Goal: Task Accomplishment & Management: Manage account settings

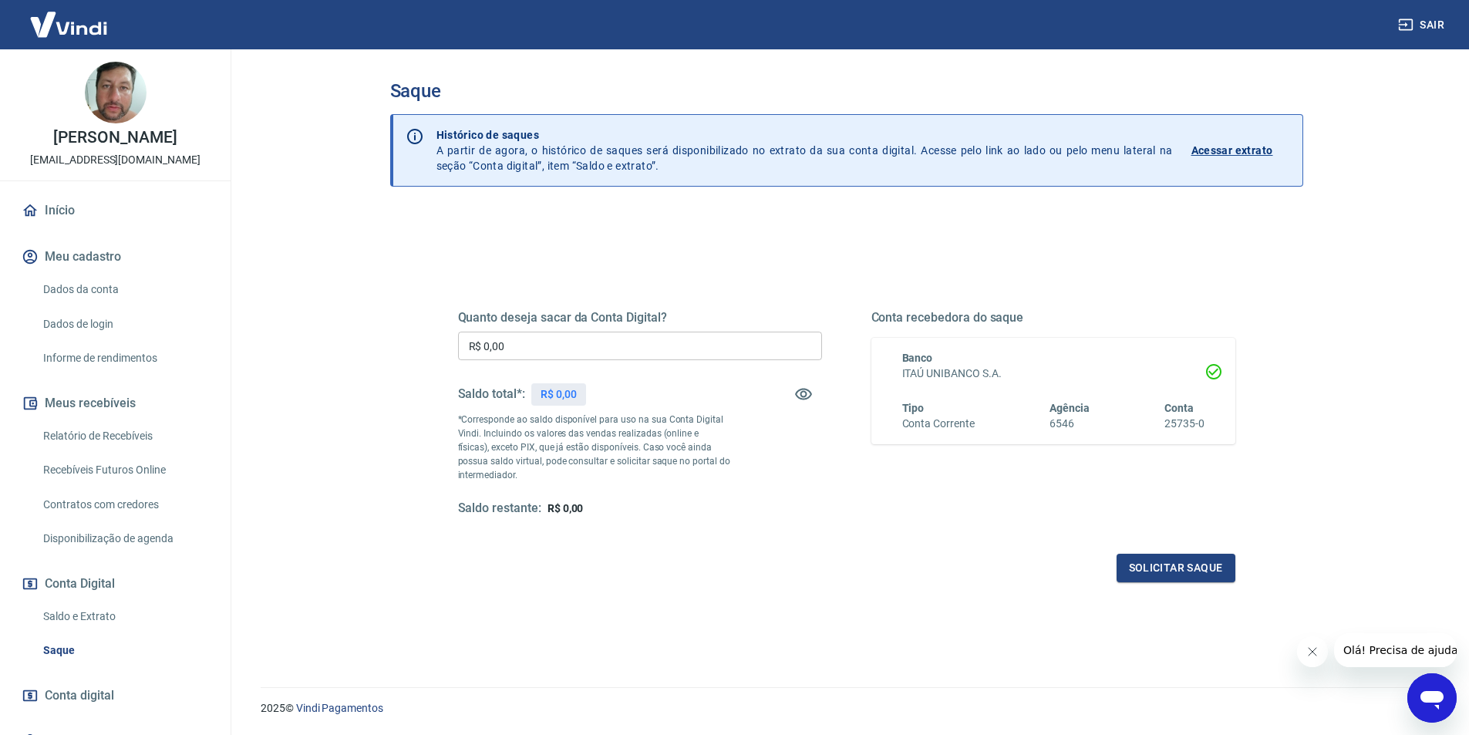
click at [49, 205] on link "Início" at bounding box center [116, 211] width 194 height 34
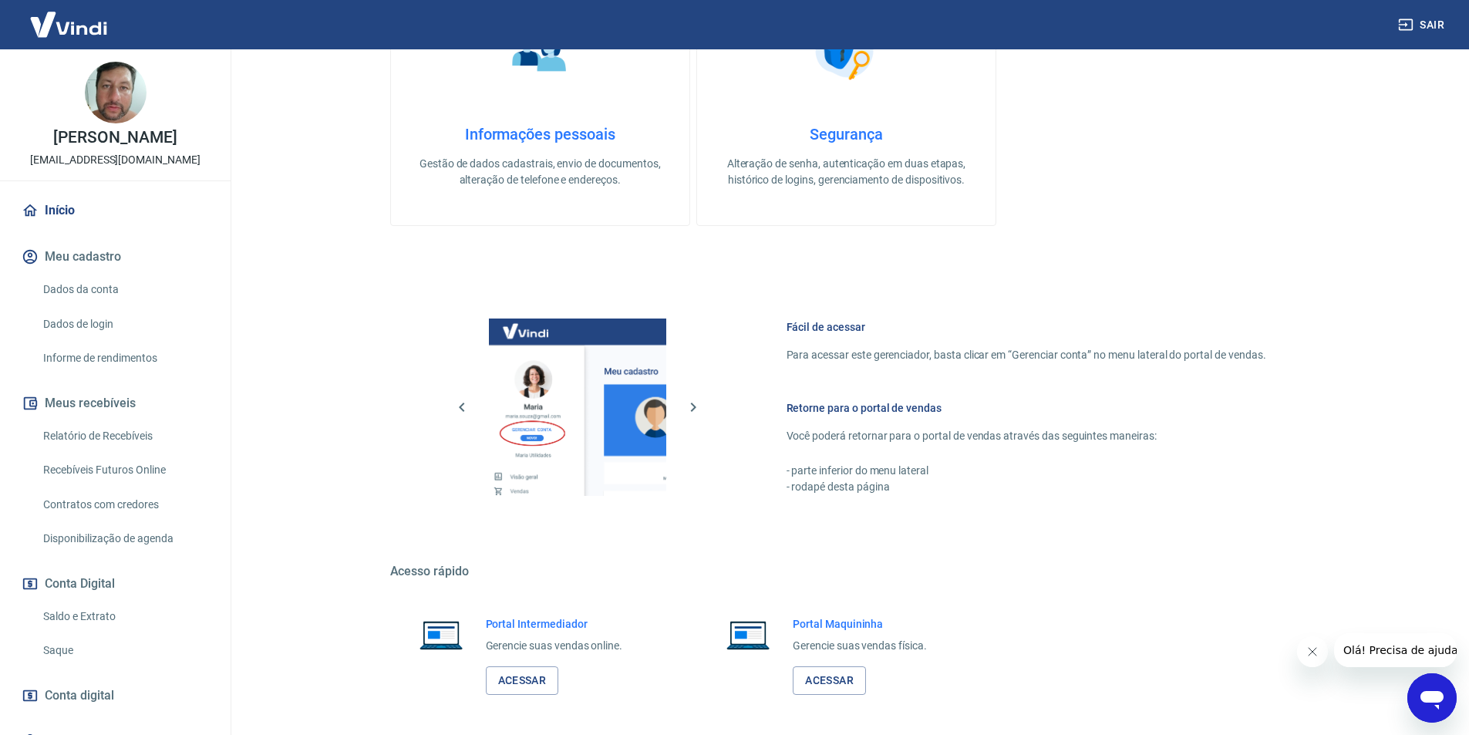
scroll to position [588, 0]
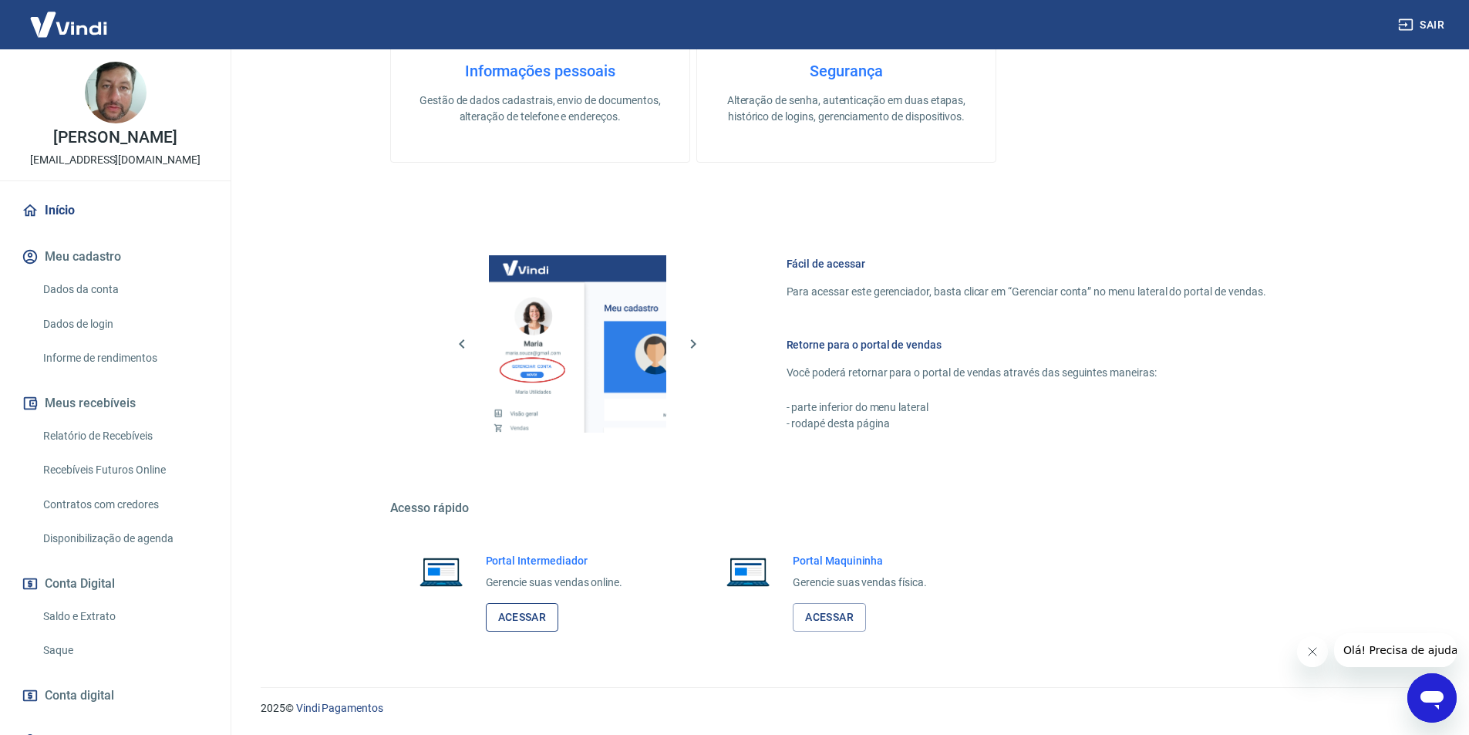
click at [541, 628] on link "Acessar" at bounding box center [522, 617] width 73 height 29
click at [69, 645] on link "Saque" at bounding box center [124, 651] width 175 height 32
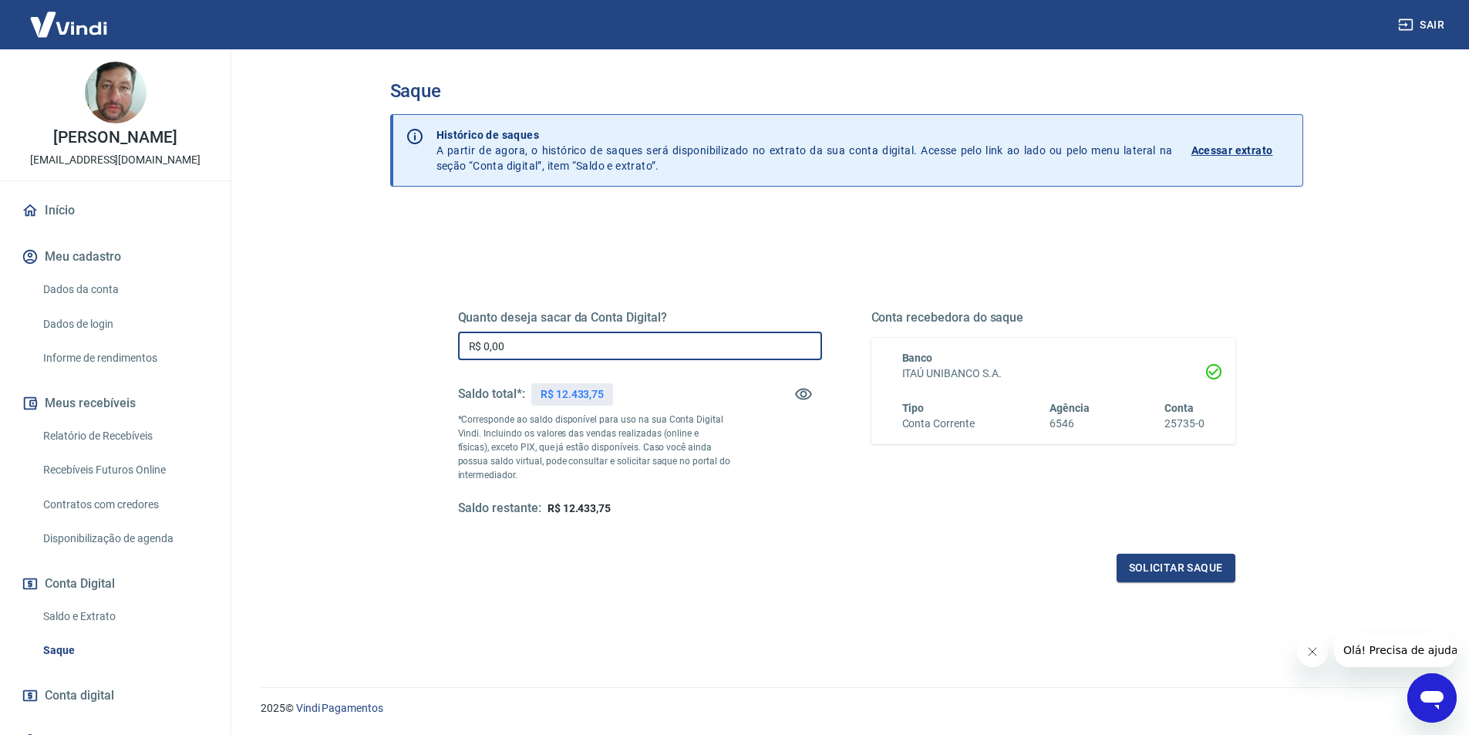
click at [571, 356] on input "R$ 0,00" at bounding box center [640, 346] width 364 height 29
type input "R$ 12.433,75"
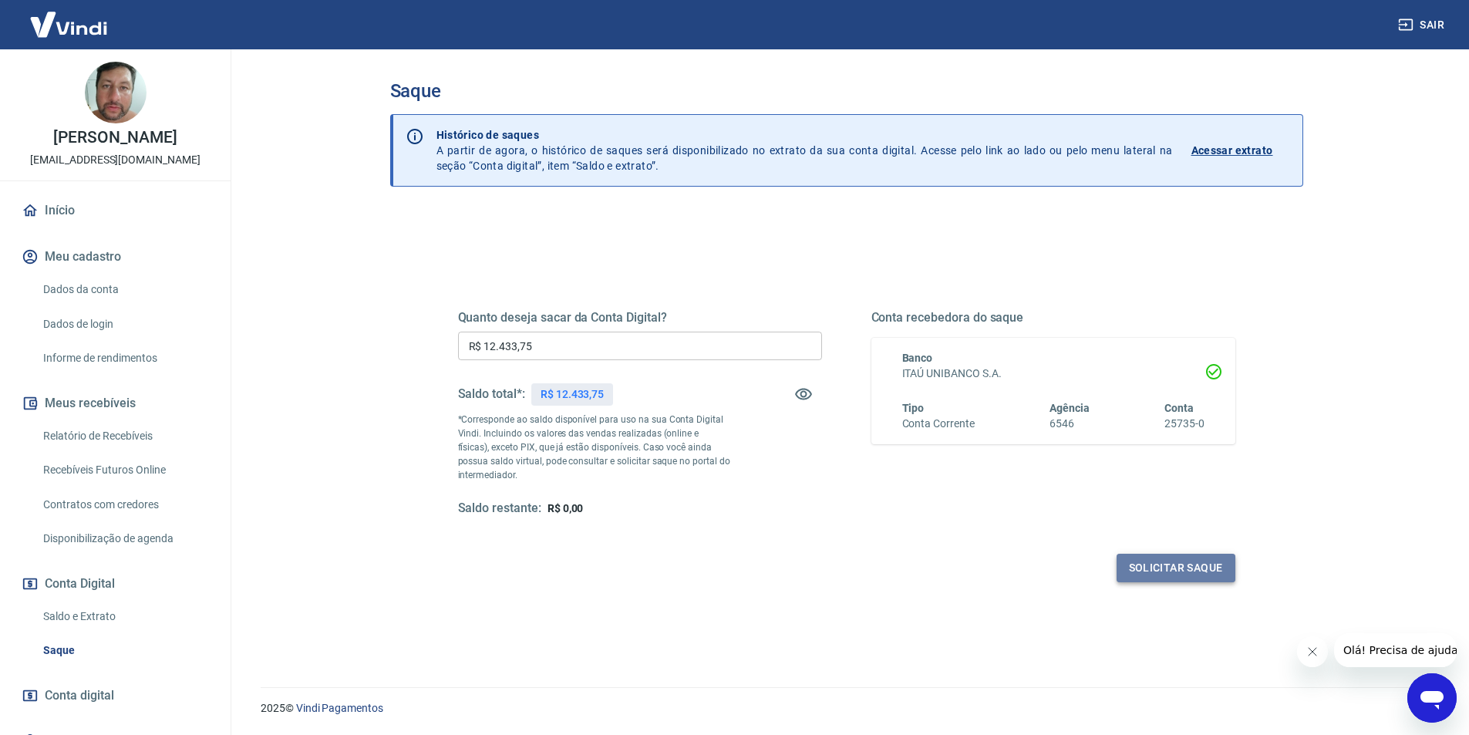
click at [1170, 565] on button "Solicitar saque" at bounding box center [1175, 568] width 119 height 29
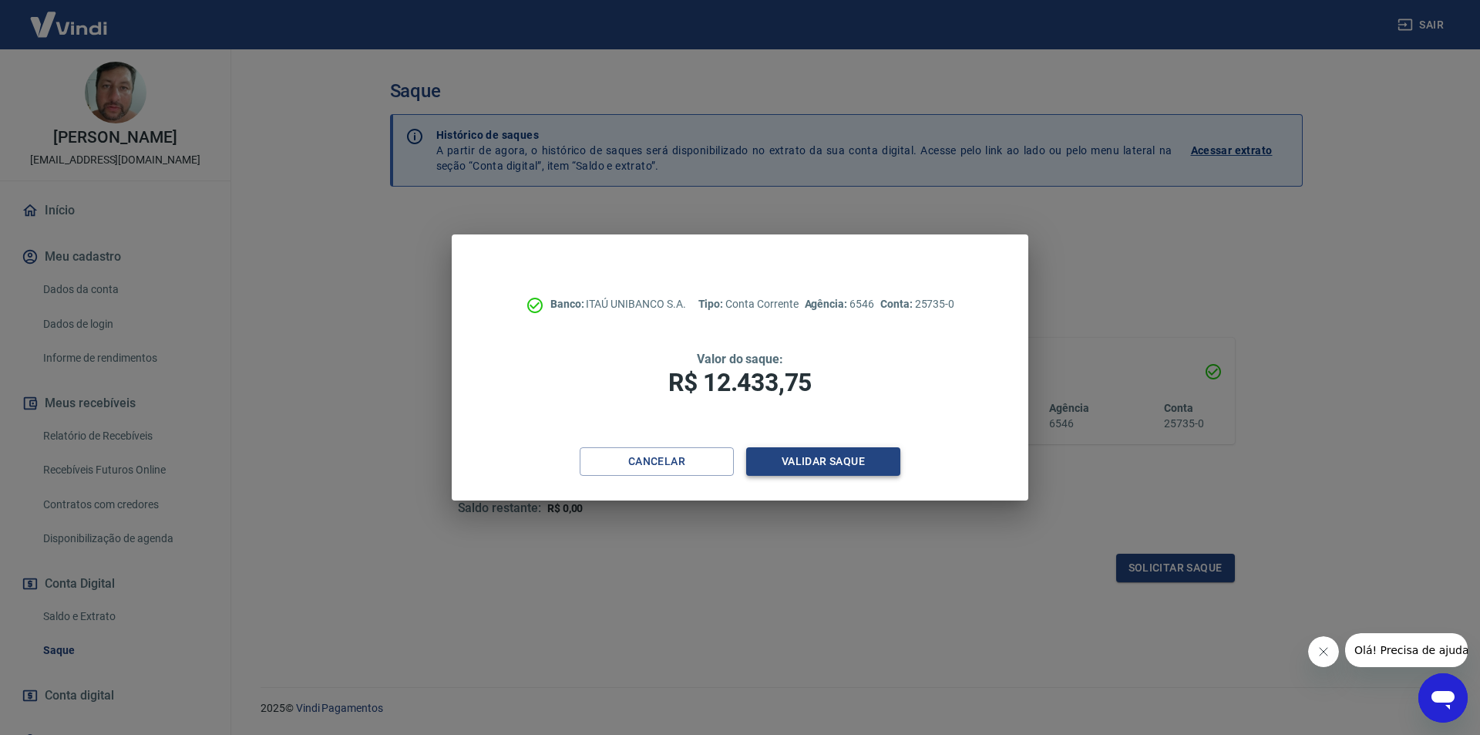
click at [783, 466] on button "Validar saque" at bounding box center [823, 461] width 154 height 29
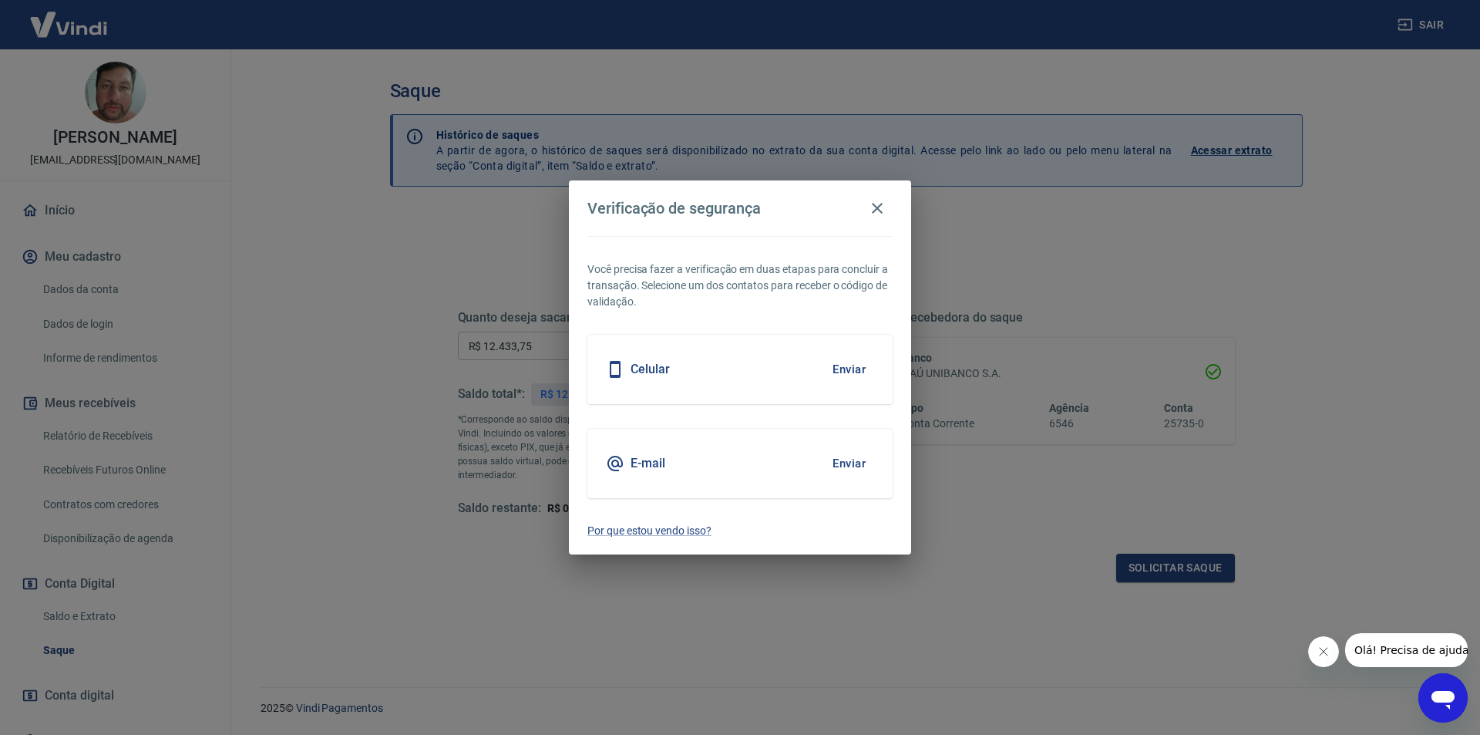
click at [760, 454] on div "E-mail Enviar" at bounding box center [740, 463] width 305 height 69
click at [836, 464] on button "Enviar" at bounding box center [849, 463] width 50 height 32
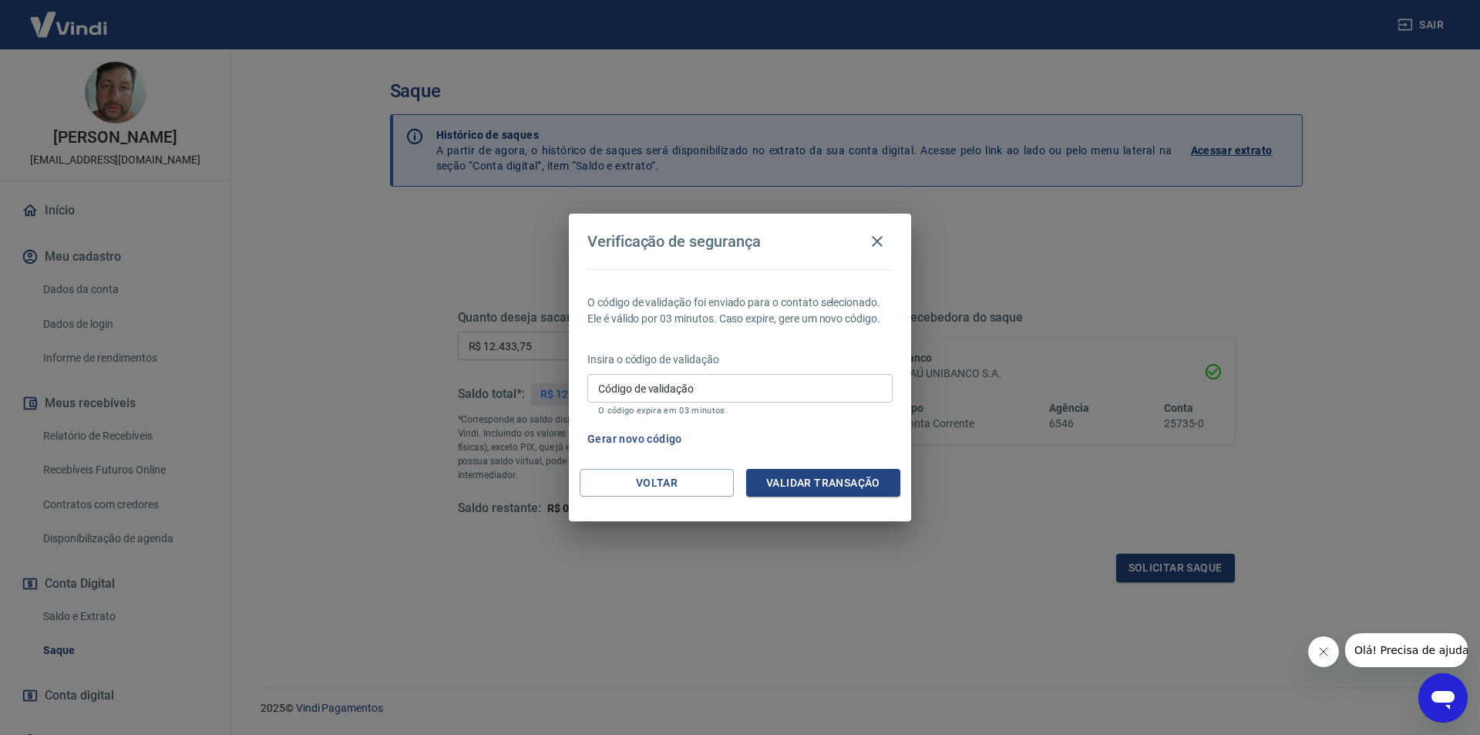
click at [657, 382] on div "Código de validação Código de validação O código expira em 03 minutos." at bounding box center [740, 395] width 305 height 42
click at [670, 388] on label "Código de validação" at bounding box center [646, 388] width 96 height 15
click at [670, 388] on input "Código de validação" at bounding box center [740, 388] width 305 height 29
type input "705996"
click at [821, 476] on button "Validar transação" at bounding box center [823, 483] width 154 height 29
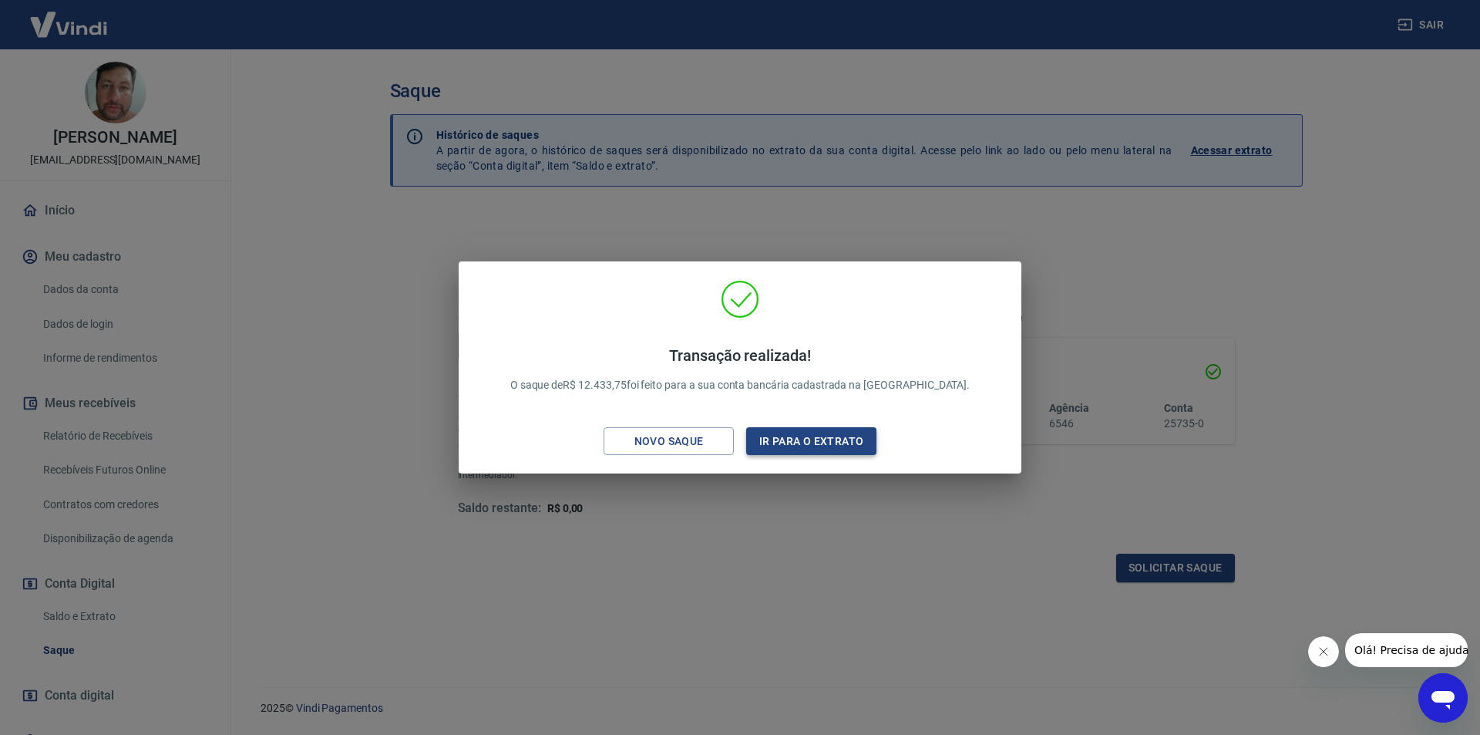
click at [793, 445] on button "Ir para o extrato" at bounding box center [811, 441] width 130 height 29
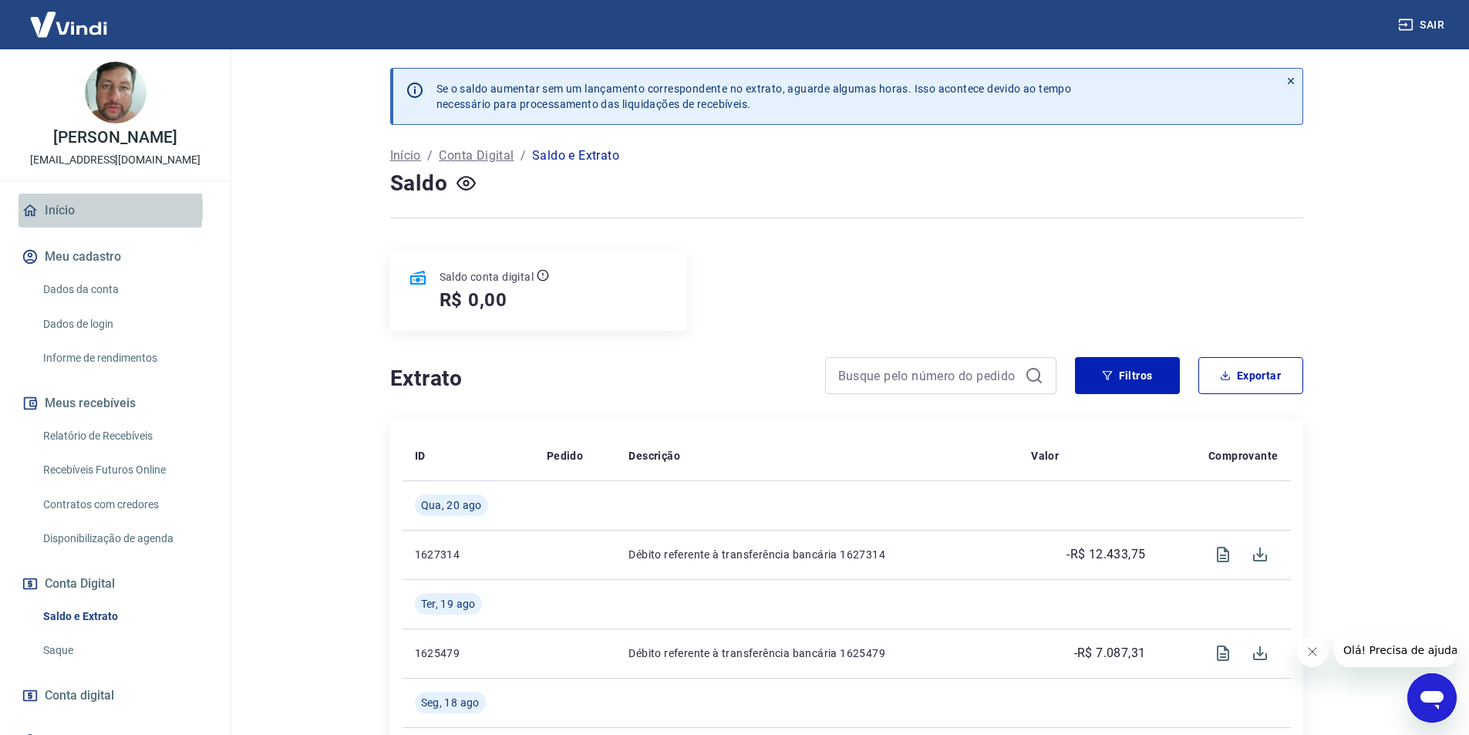
click at [74, 209] on link "Início" at bounding box center [116, 211] width 194 height 34
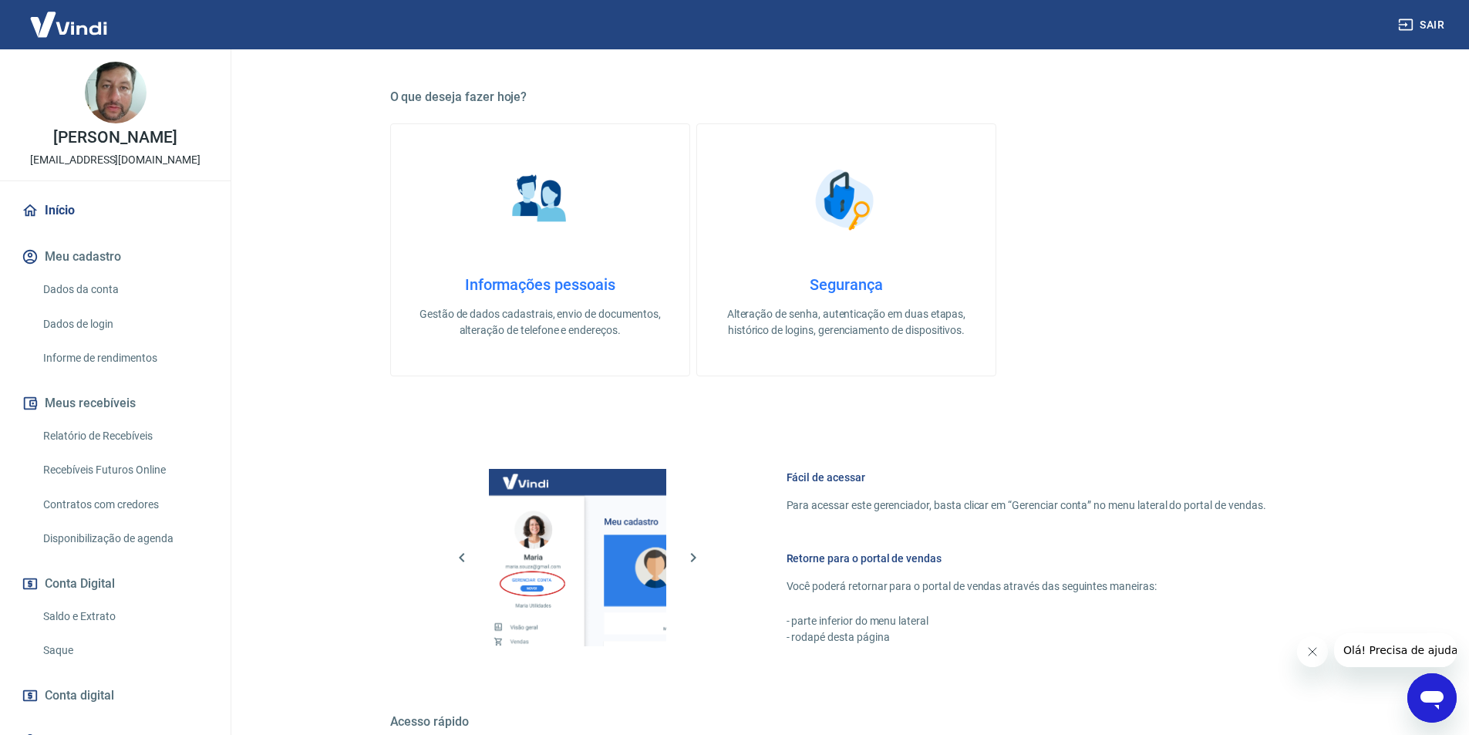
scroll to position [588, 0]
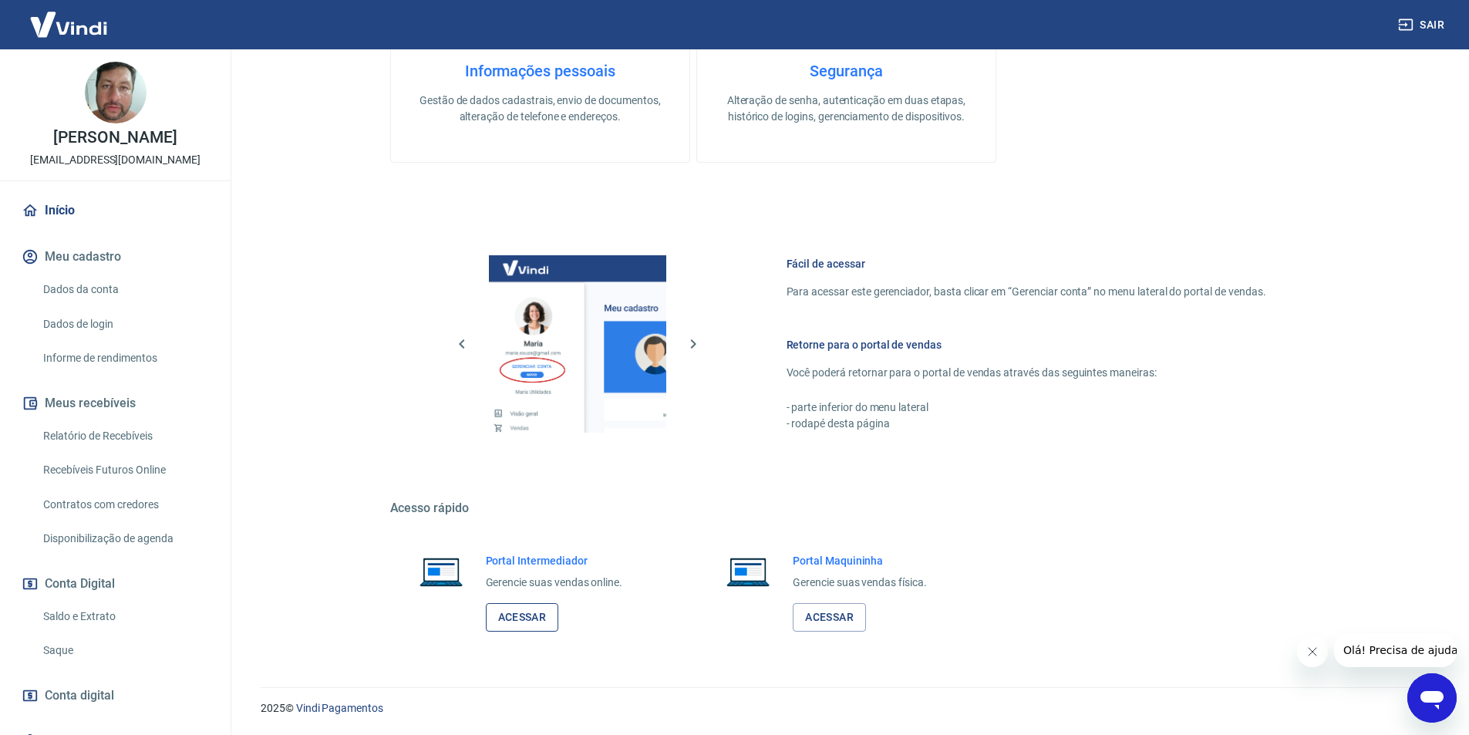
click at [542, 620] on link "Acessar" at bounding box center [522, 617] width 73 height 29
